Goal: Find specific page/section: Find specific page/section

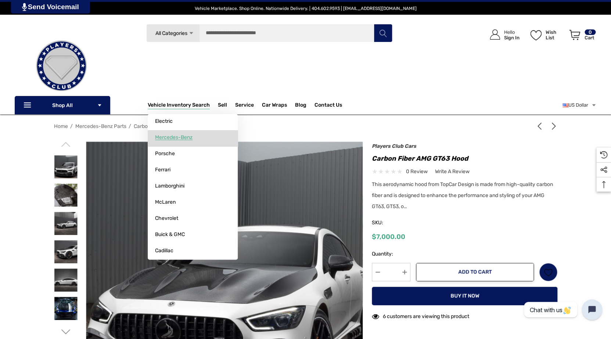
click at [171, 139] on span "Mercedes-Benz" at bounding box center [173, 137] width 37 height 7
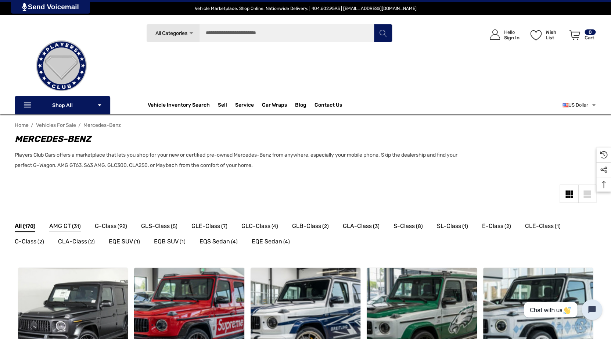
click at [64, 227] on span "AMG GT" at bounding box center [60, 226] width 22 height 10
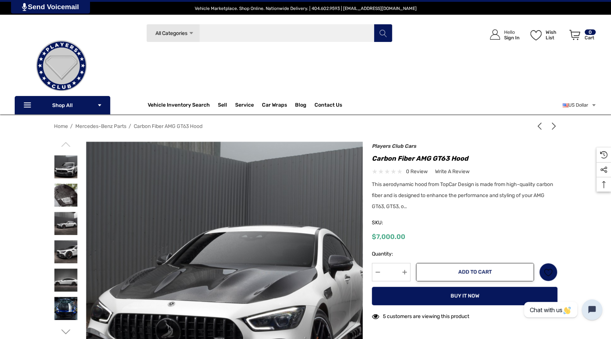
click at [219, 32] on input "Search" at bounding box center [269, 33] width 246 height 18
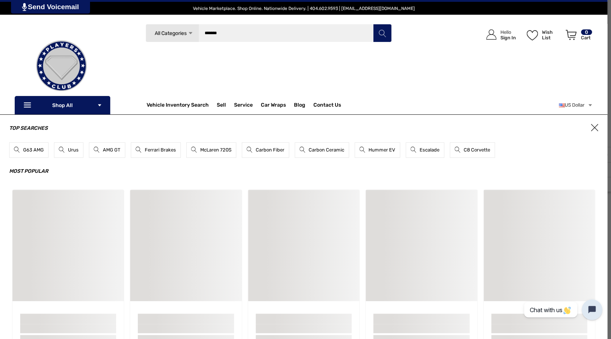
type input "*******"
click at [373, 24] on button "Search" at bounding box center [382, 33] width 18 height 18
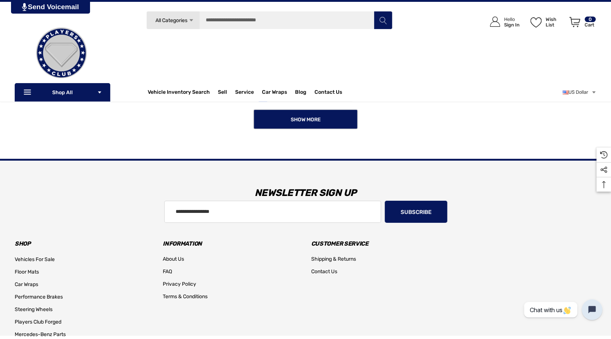
scroll to position [942, 0]
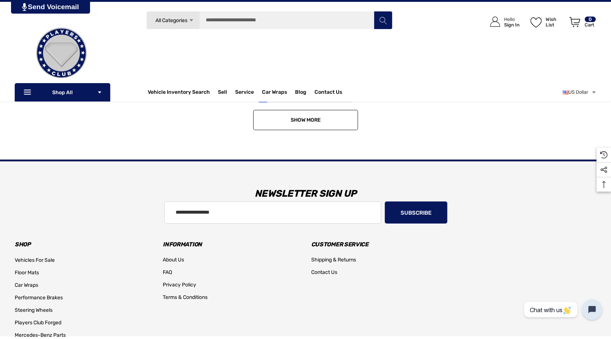
click at [336, 119] on link "Show More" at bounding box center [305, 120] width 105 height 20
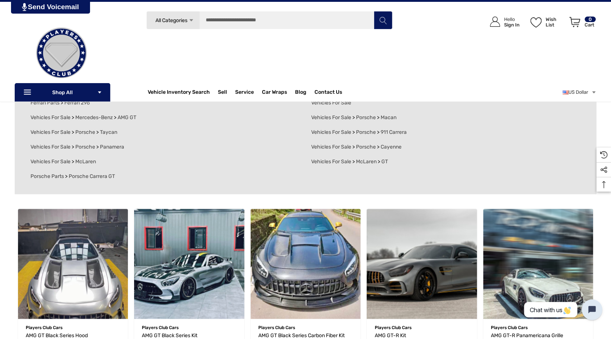
scroll to position [101, 0]
